Goal: Check status: Check status

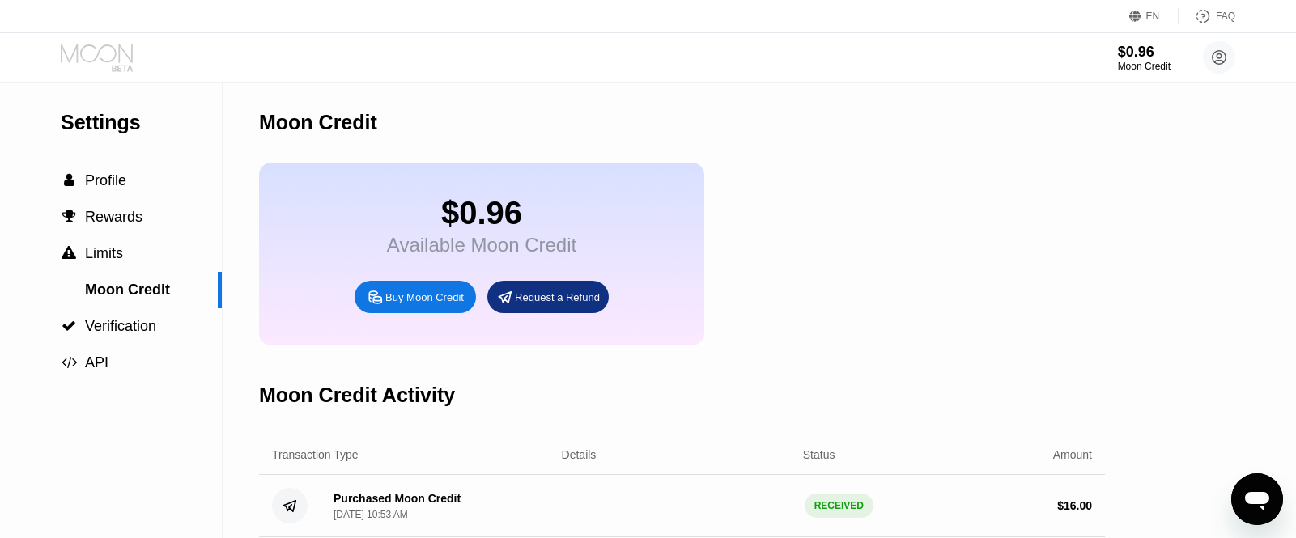
click at [80, 52] on icon at bounding box center [98, 58] width 75 height 28
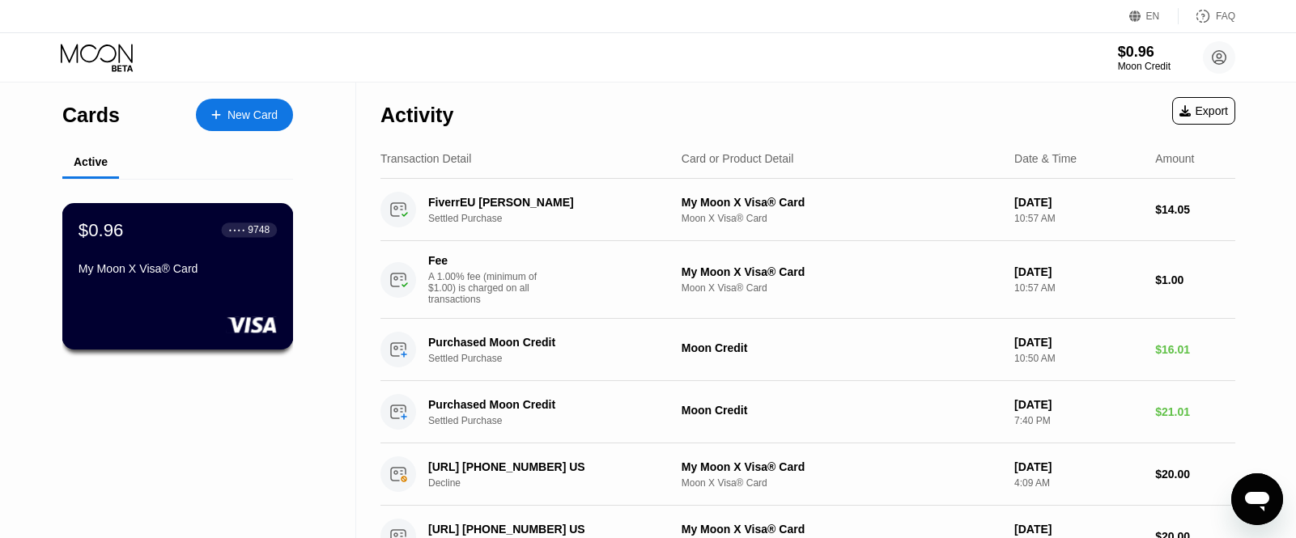
click at [144, 240] on div "$0.96 ● ● ● ● 9748" at bounding box center [178, 229] width 198 height 21
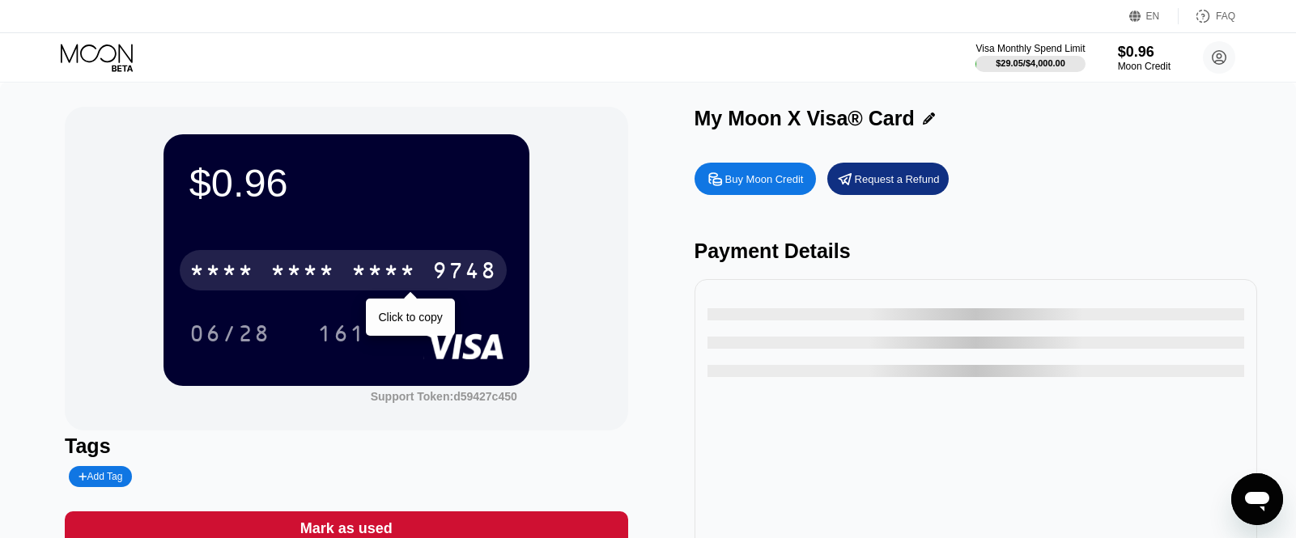
click at [316, 269] on div "* * * *" at bounding box center [302, 273] width 65 height 26
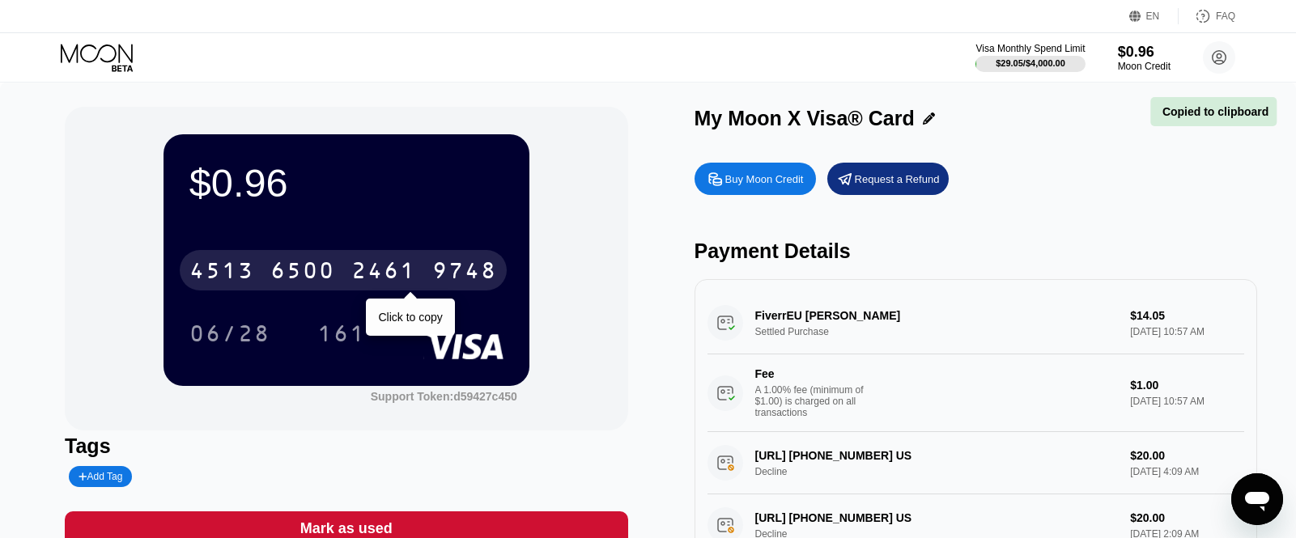
click at [316, 269] on div "6500" at bounding box center [302, 273] width 65 height 26
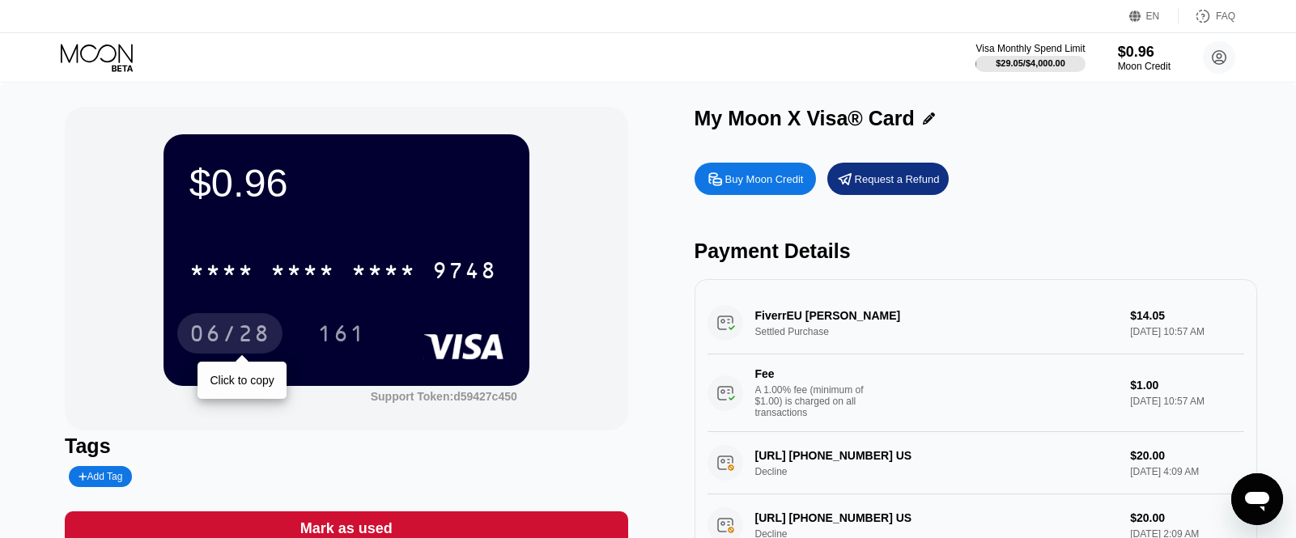
click at [240, 334] on div "06/28" at bounding box center [229, 336] width 81 height 26
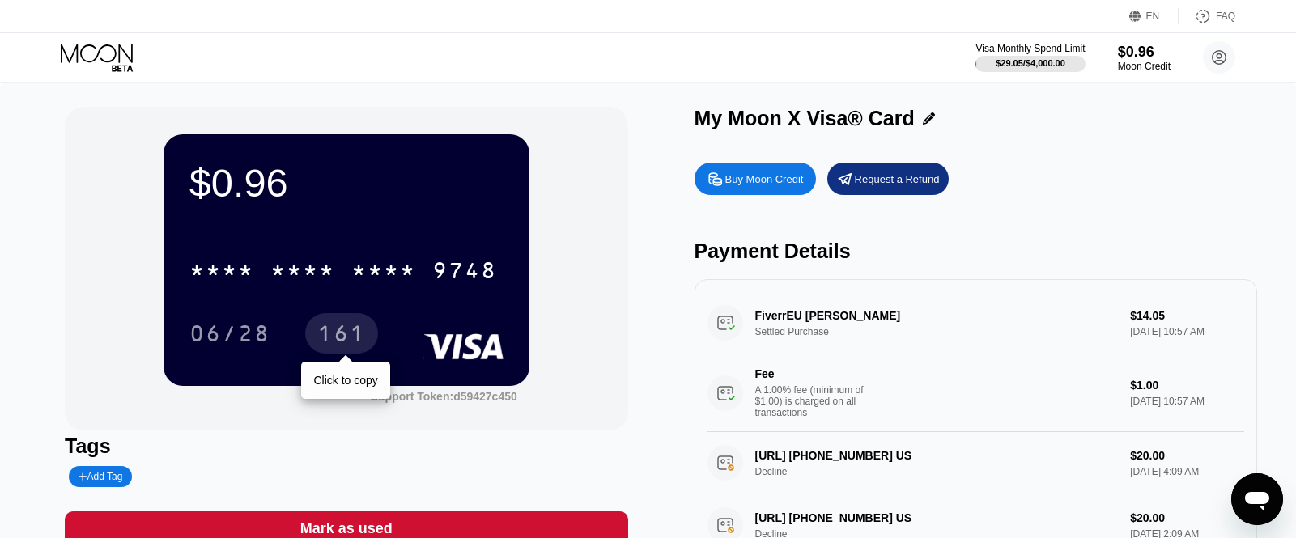
click at [324, 331] on div "161" at bounding box center [341, 336] width 49 height 26
